Goal: Information Seeking & Learning: Find specific page/section

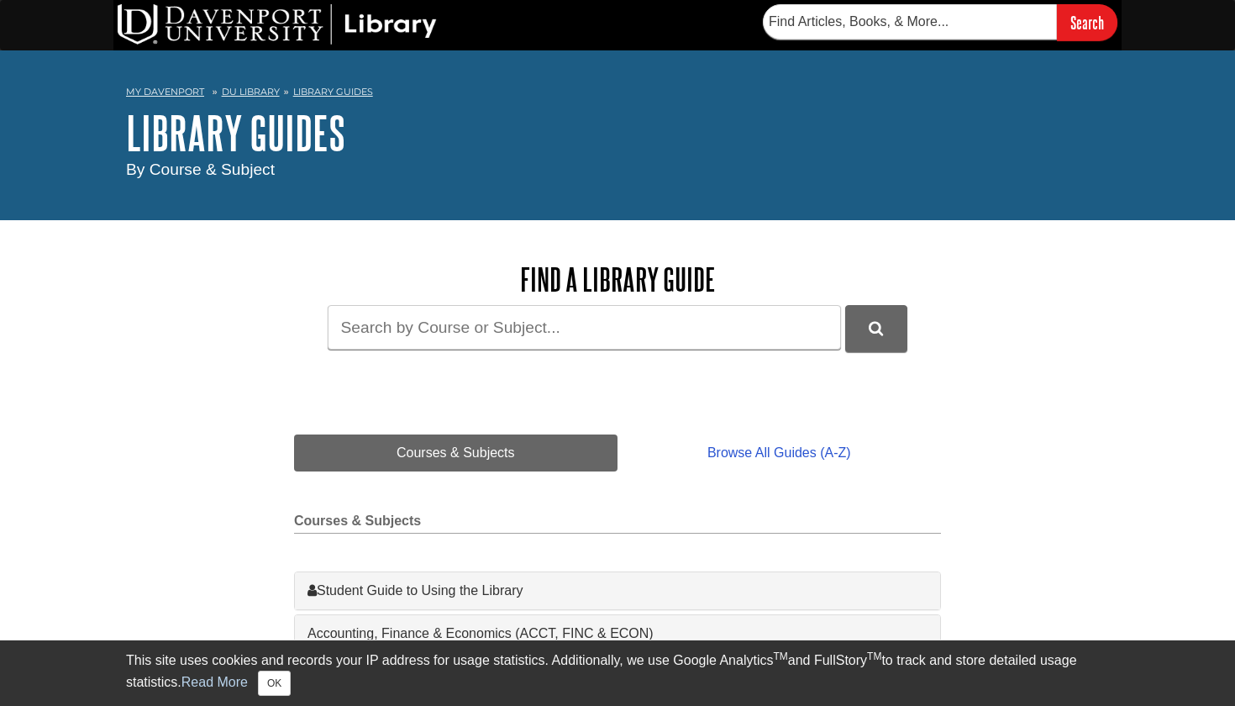
drag, startPoint x: 0, startPoint y: 0, endPoint x: 279, endPoint y: 523, distance: 592.5
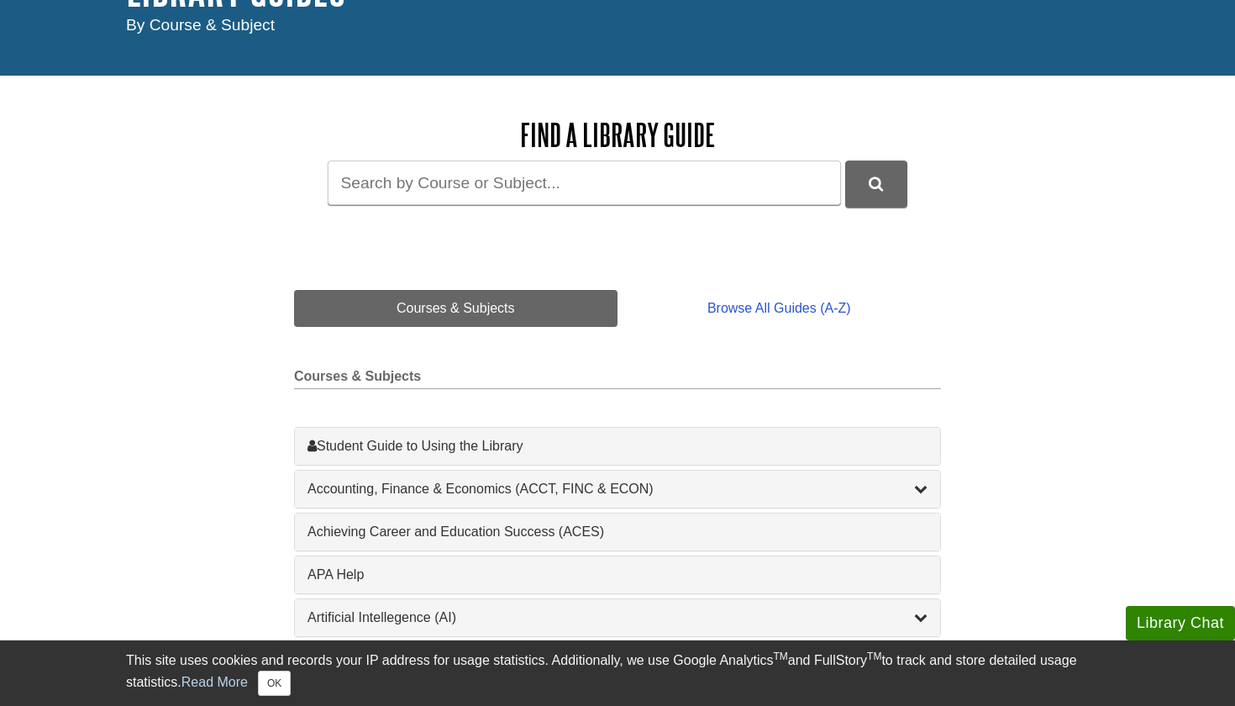
scroll to position [153, 0]
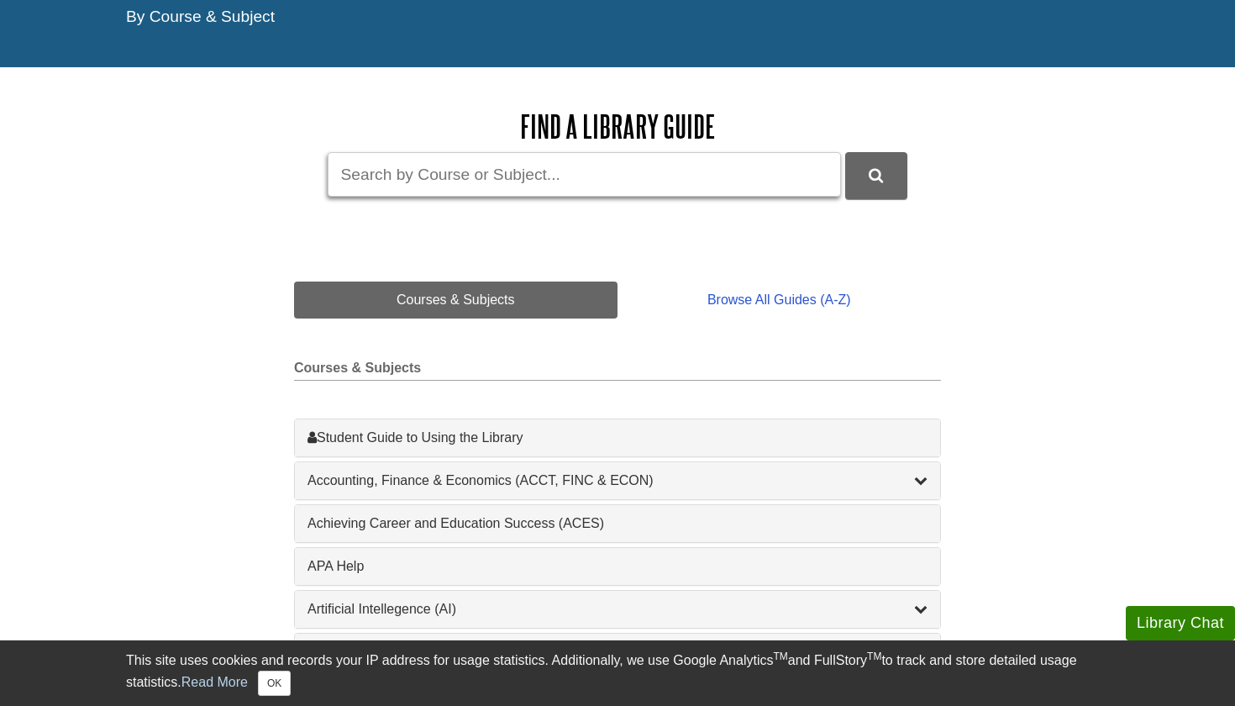
click at [394, 160] on input "Guide Search Terms" at bounding box center [584, 174] width 513 height 45
type input "FINC495"
click at [886, 182] on button "DU Library Guides Search" at bounding box center [876, 175] width 62 height 46
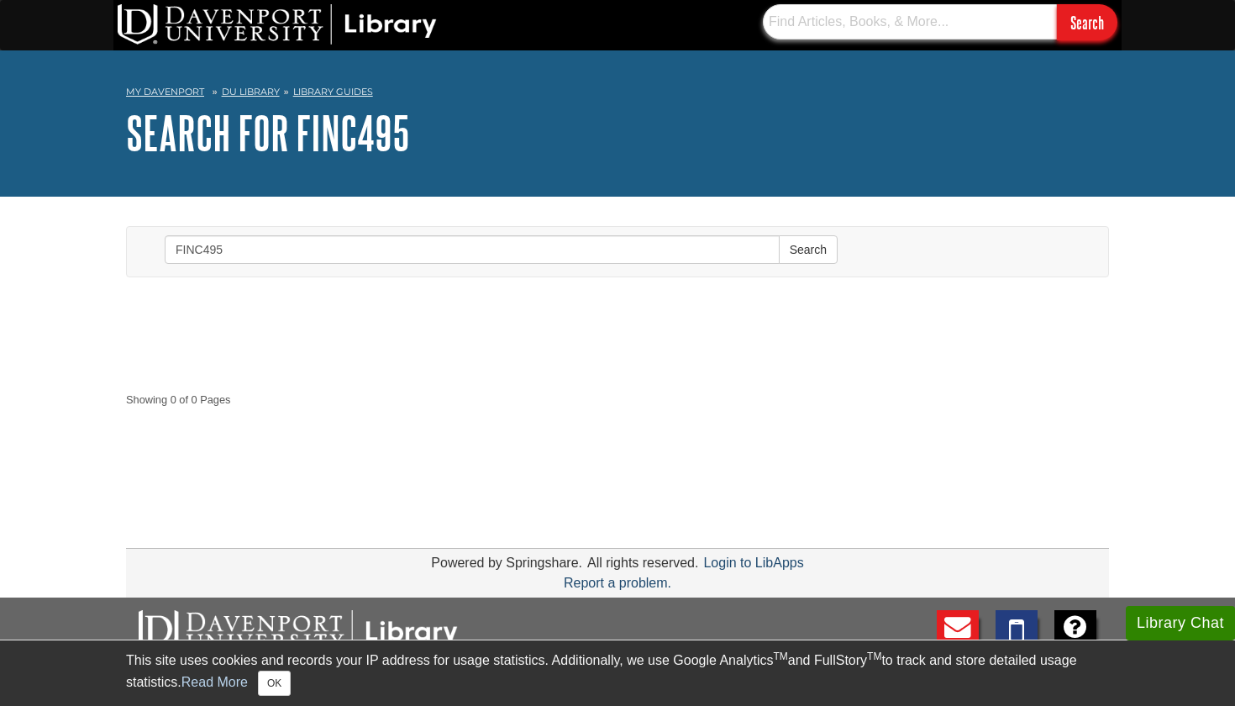
click at [874, 29] on input "text" at bounding box center [910, 21] width 294 height 35
paste input "ISBN: 9781954096585 (BOOK) The Fundamentals of Writing a Financial Plan, 2nd Ed…"
type input "ISBN: 9781954096585 (BOOK) The Fundamentals of Writing a Financial Plan, 2nd Ed…"
click at [1087, 22] on input "Search" at bounding box center [1087, 22] width 61 height 36
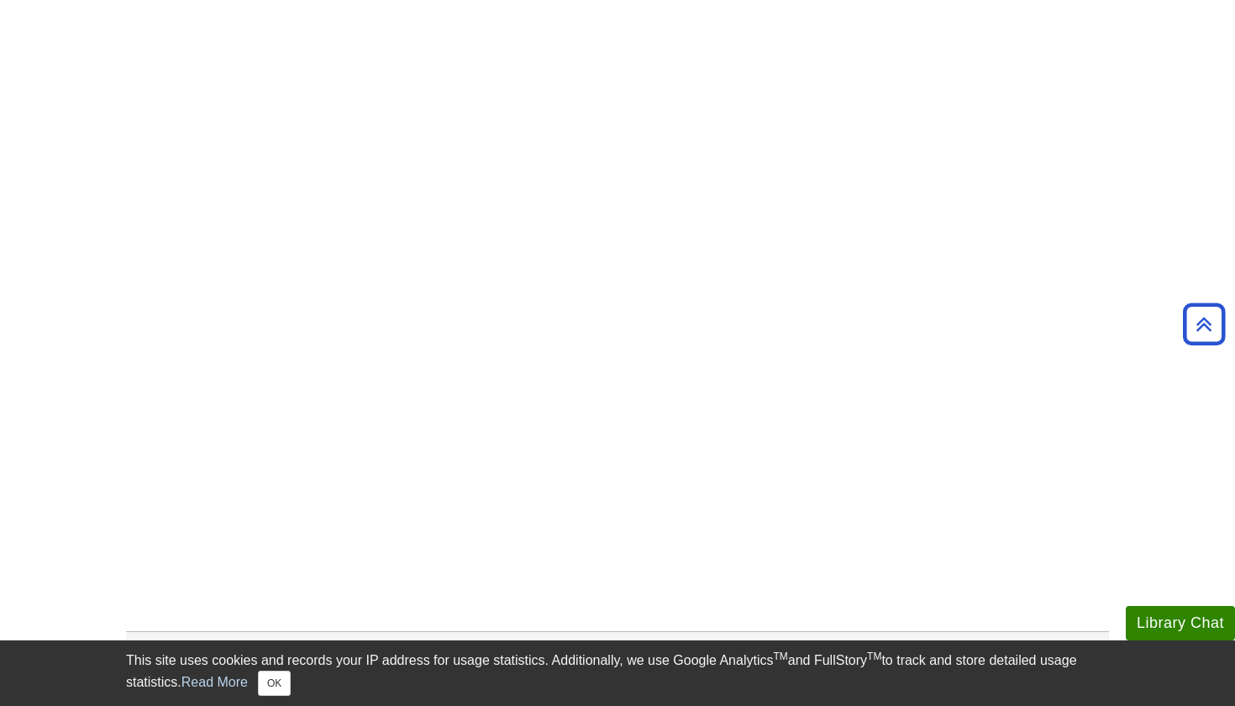
scroll to position [179, 0]
